Goal: Task Accomplishment & Management: Complete application form

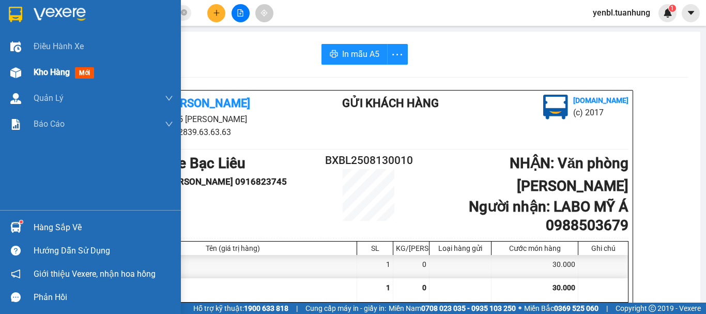
click at [61, 71] on span "Kho hàng" at bounding box center [52, 72] width 36 height 10
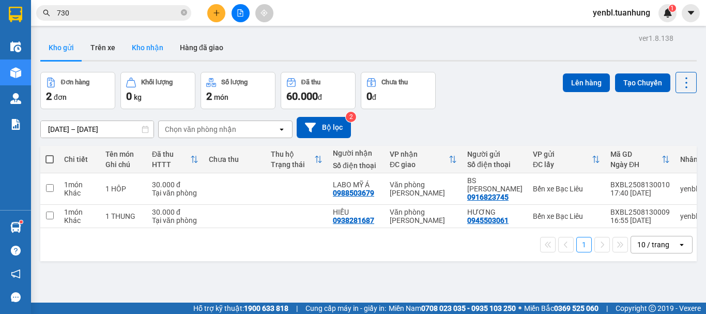
click at [147, 47] on button "Kho nhận" at bounding box center [148, 47] width 48 height 25
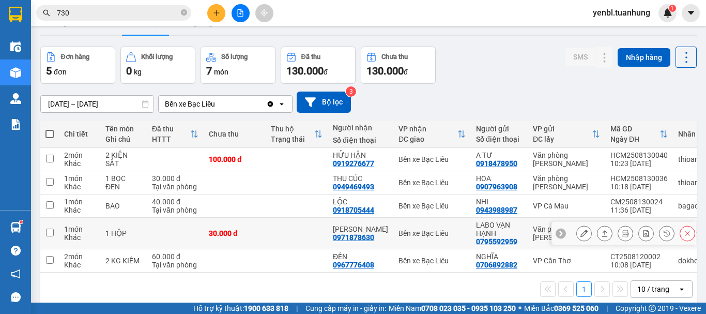
scroll to position [48, 0]
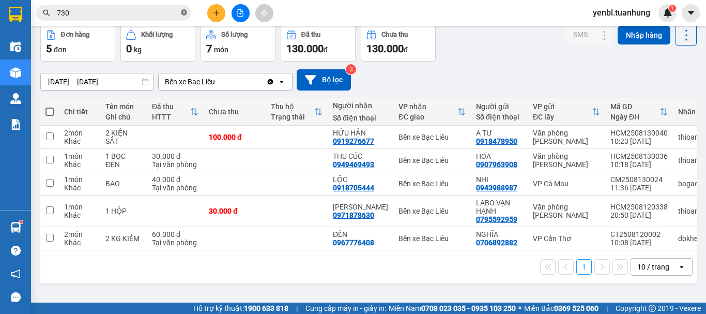
click at [185, 13] on icon "close-circle" at bounding box center [184, 12] width 6 height 6
click at [150, 10] on input "text" at bounding box center [118, 12] width 122 height 11
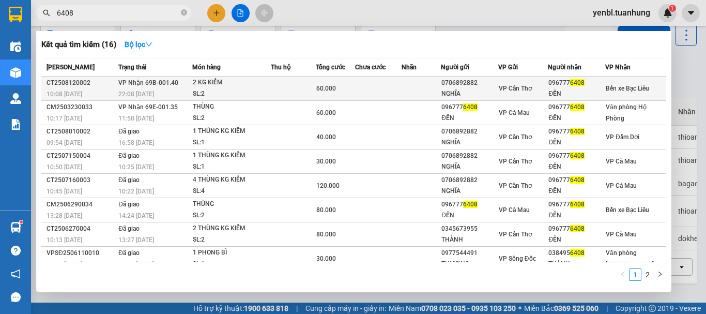
type input "6408"
click at [579, 80] on span "6408" at bounding box center [577, 82] width 14 height 7
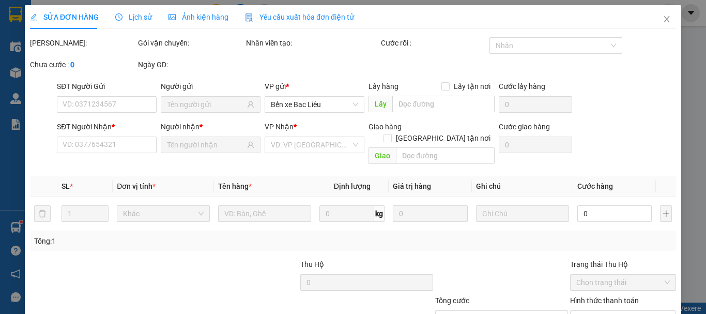
type input "0706892882"
type input "NGHĨA"
type input "0967776408"
type input "ĐẾN"
type input "60.000"
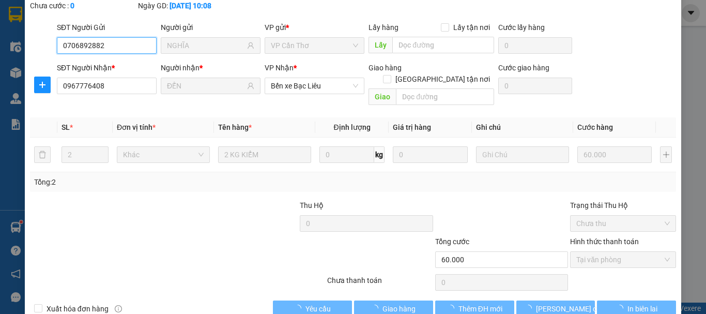
scroll to position [71, 0]
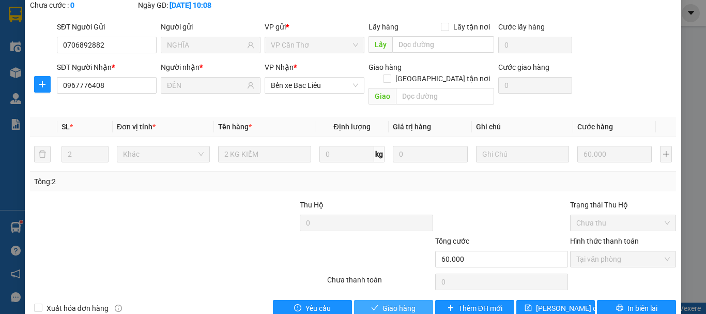
click at [389, 302] on span "Giao hàng" at bounding box center [398, 307] width 33 height 11
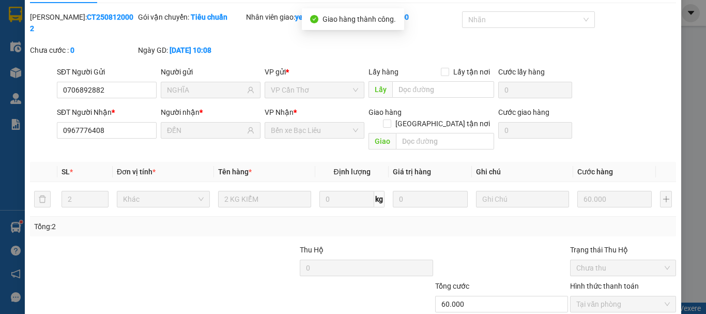
scroll to position [0, 0]
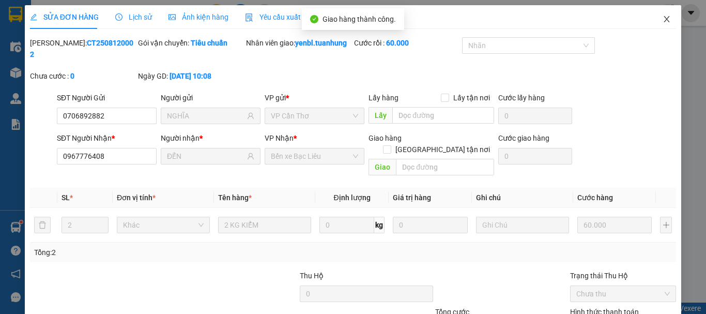
click at [663, 16] on icon "close" at bounding box center [667, 19] width 8 height 8
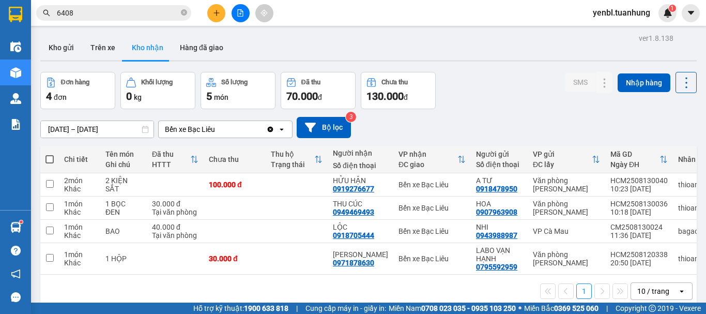
click at [183, 10] on icon "close-circle" at bounding box center [184, 12] width 6 height 6
click at [156, 14] on input "text" at bounding box center [118, 12] width 122 height 11
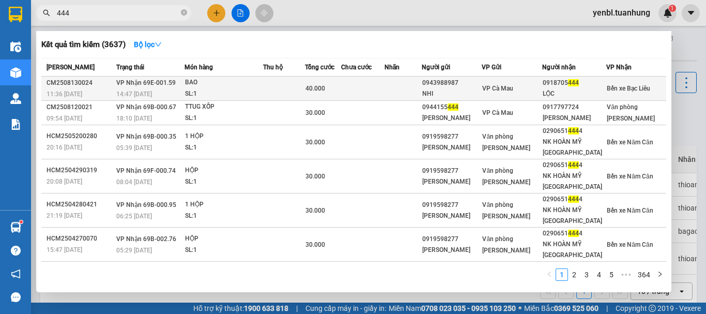
type input "444"
click at [475, 77] on td "0943988987 NHI" at bounding box center [452, 88] width 60 height 24
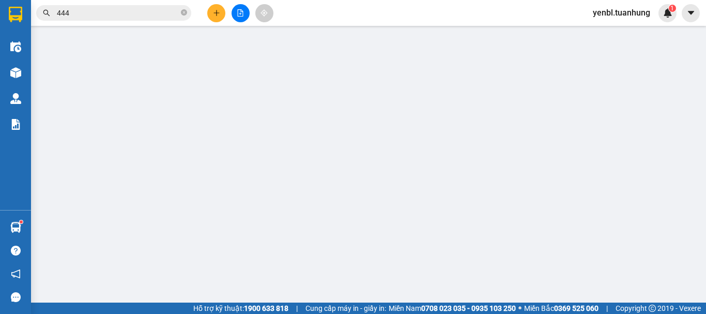
type input "0943988987"
type input "NHI"
type input "0918705444"
type input "LỘC"
type input "40.000"
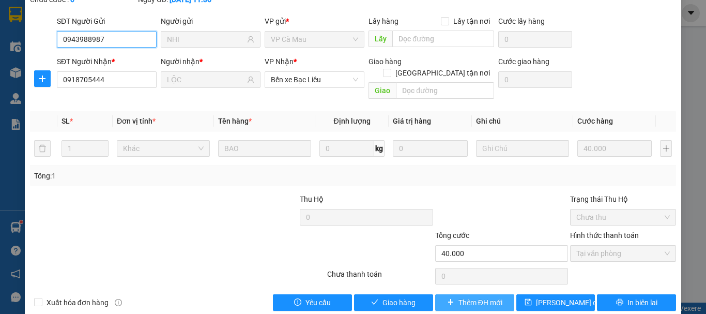
scroll to position [82, 0]
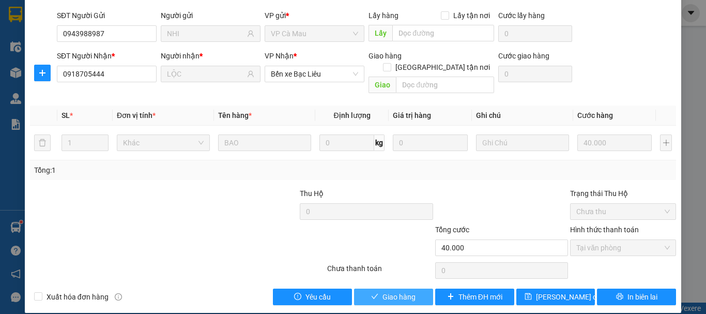
drag, startPoint x: 388, startPoint y: 285, endPoint x: 396, endPoint y: 281, distance: 9.2
click at [392, 291] on span "Giao hàng" at bounding box center [398, 296] width 33 height 11
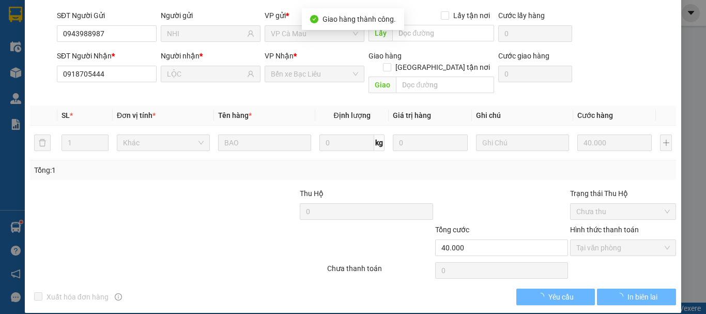
scroll to position [71, 0]
